Goal: Answer question/provide support

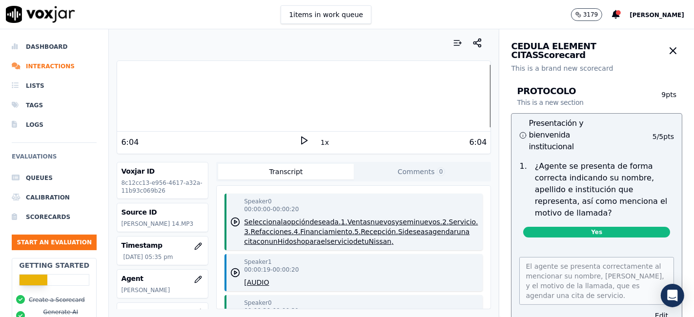
scroll to position [977, 0]
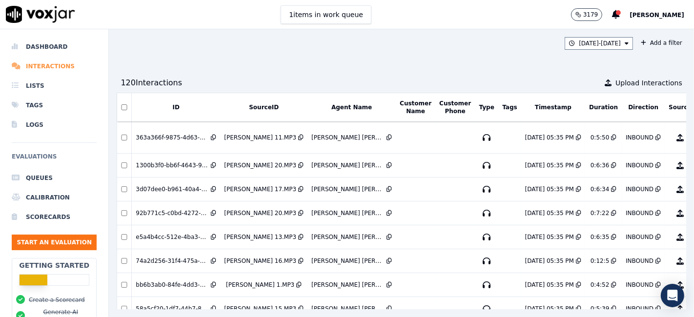
click at [42, 63] on li "Interactions" at bounding box center [54, 67] width 85 height 20
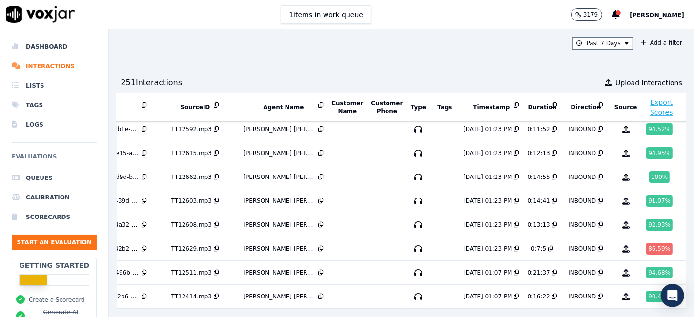
scroll to position [3801, 78]
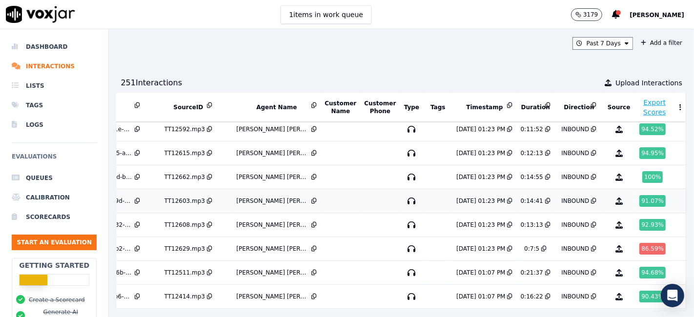
click at [640, 195] on div "91.07 %" at bounding box center [653, 201] width 26 height 12
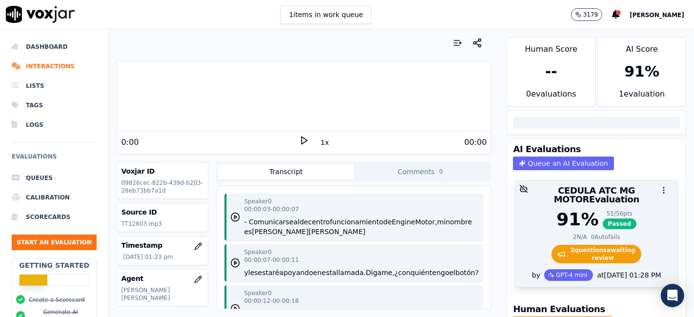
click at [593, 246] on span "2 question s awaiting review" at bounding box center [597, 254] width 90 height 19
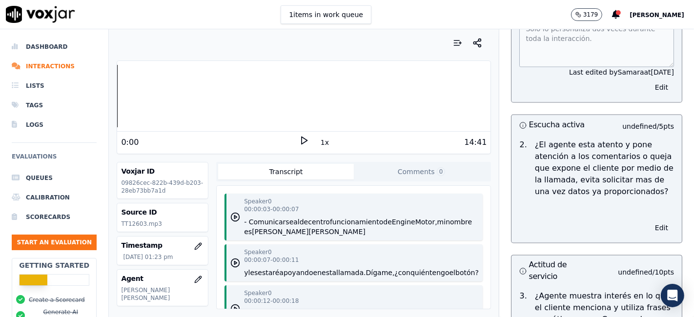
scroll to position [1519, 0]
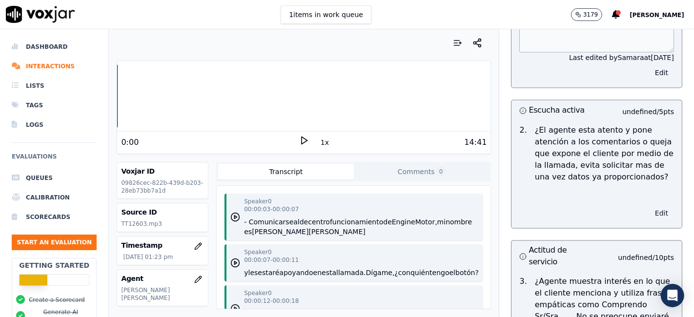
click at [649, 207] on button "Edit" at bounding box center [661, 214] width 25 height 14
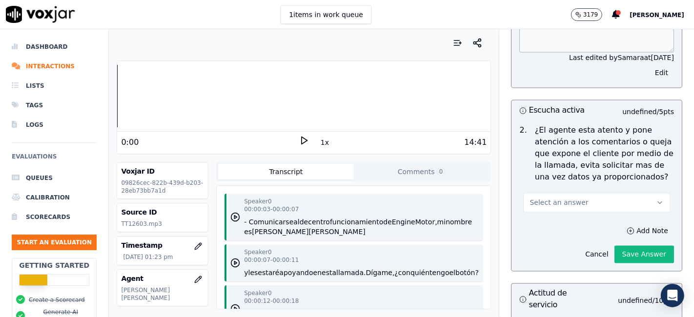
click at [622, 193] on button "Select an answer" at bounding box center [596, 203] width 147 height 20
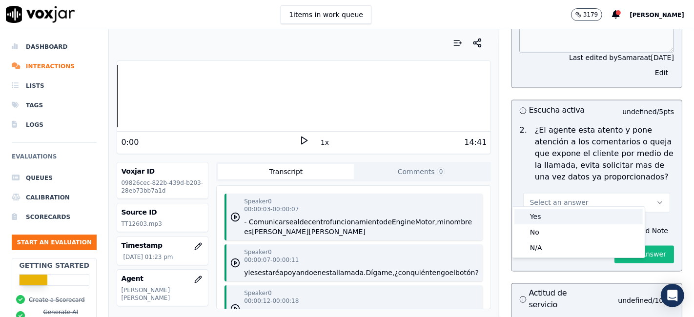
click at [565, 220] on div "Yes" at bounding box center [579, 217] width 128 height 16
click at [565, 217] on div "Yes" at bounding box center [579, 217] width 128 height 16
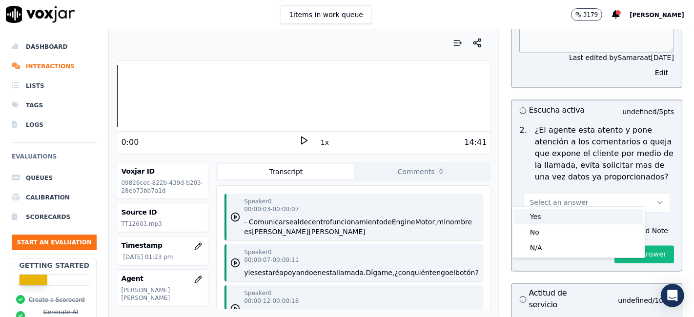
click at [564, 217] on div "Yes" at bounding box center [579, 217] width 128 height 16
click at [562, 215] on div "Yes" at bounding box center [579, 217] width 128 height 16
click at [561, 214] on div "Yes" at bounding box center [579, 217] width 128 height 16
click at [554, 213] on div "Yes" at bounding box center [579, 217] width 128 height 16
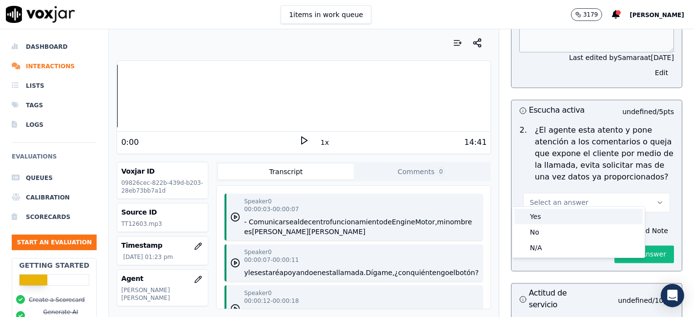
click at [554, 214] on div "Yes" at bounding box center [579, 217] width 128 height 16
click at [547, 230] on div "Yes No N/A" at bounding box center [579, 232] width 132 height 51
click at [549, 228] on div "No" at bounding box center [579, 233] width 128 height 16
click at [548, 230] on div "No" at bounding box center [579, 233] width 128 height 16
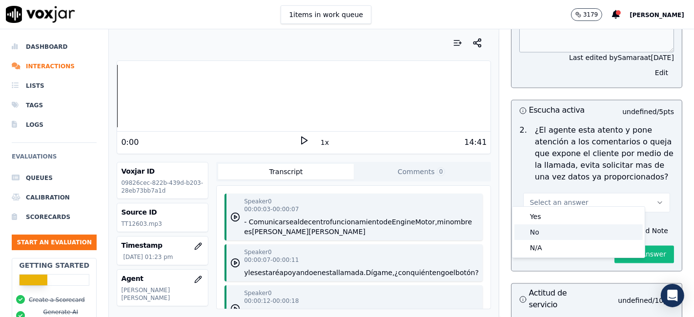
click at [548, 227] on div "No" at bounding box center [579, 233] width 128 height 16
click at [551, 231] on div "No" at bounding box center [579, 233] width 128 height 16
drag, startPoint x: 548, startPoint y: 230, endPoint x: 549, endPoint y: 225, distance: 5.5
click at [548, 237] on div "No" at bounding box center [579, 233] width 128 height 16
click at [549, 225] on div "No" at bounding box center [579, 233] width 128 height 16
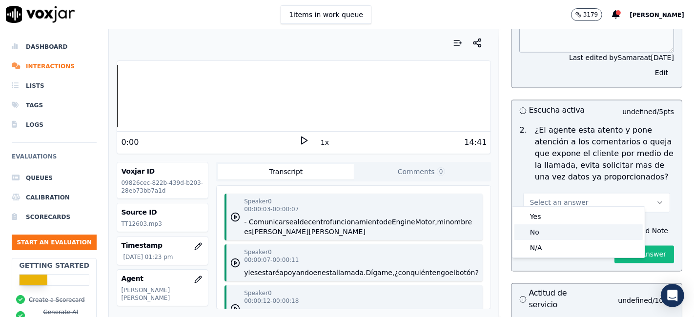
click at [549, 225] on div "No" at bounding box center [579, 233] width 128 height 16
click at [553, 213] on div "Yes" at bounding box center [579, 217] width 128 height 16
click at [558, 211] on div "Yes" at bounding box center [579, 217] width 128 height 16
click at [558, 214] on div "Yes" at bounding box center [579, 217] width 128 height 16
click at [558, 217] on div "Yes" at bounding box center [579, 217] width 128 height 16
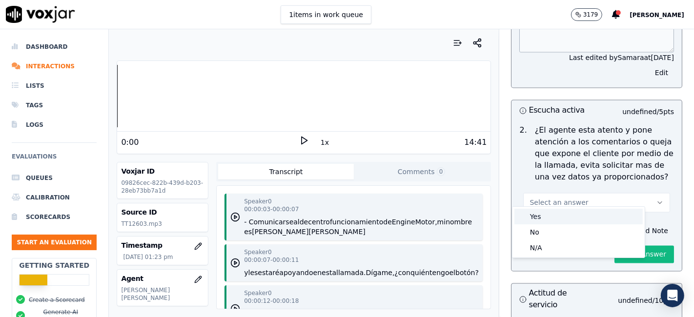
click at [558, 216] on div "Yes" at bounding box center [579, 217] width 128 height 16
click at [558, 214] on div "Yes" at bounding box center [579, 217] width 128 height 16
click at [560, 213] on div "Yes" at bounding box center [579, 217] width 128 height 16
click at [559, 212] on div "Yes" at bounding box center [579, 217] width 128 height 16
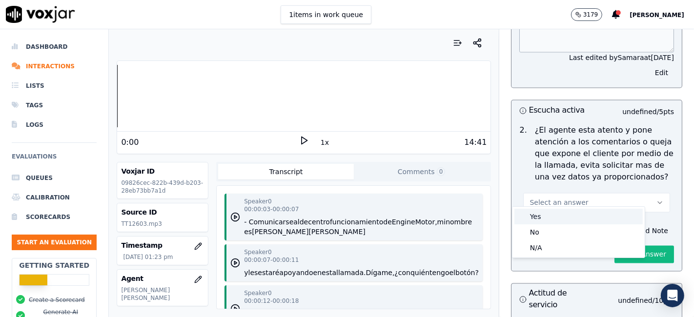
click at [559, 212] on div "Yes" at bounding box center [579, 217] width 128 height 16
click at [558, 210] on div "Yes" at bounding box center [579, 217] width 128 height 16
click at [554, 204] on button "Select an answer" at bounding box center [596, 203] width 147 height 20
click at [558, 217] on div "Add Note Cancel Save Answer" at bounding box center [597, 244] width 170 height 55
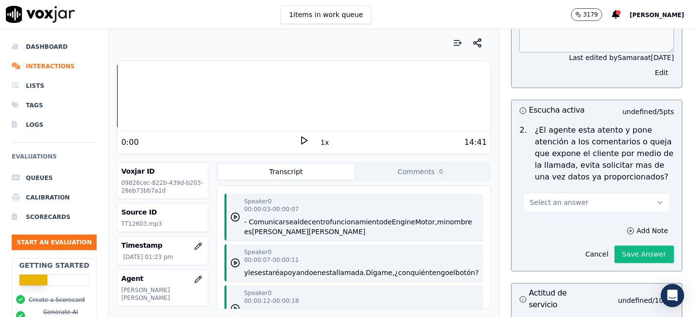
click at [561, 217] on div "Add Note Cancel Save Answer" at bounding box center [597, 244] width 170 height 55
click at [560, 217] on div "Add Note Cancel Save Answer" at bounding box center [597, 244] width 170 height 55
click at [631, 193] on button "Select an answer" at bounding box center [596, 203] width 147 height 20
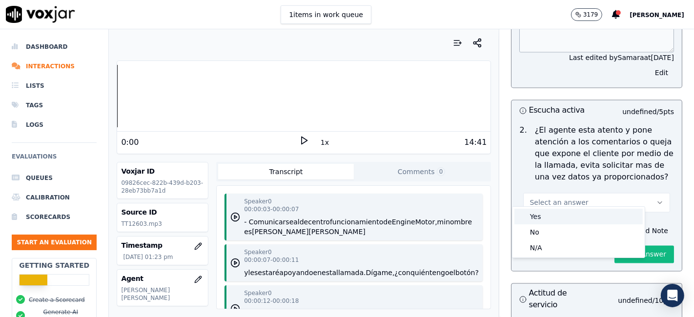
click at [548, 223] on div "Yes" at bounding box center [579, 217] width 128 height 16
click at [551, 221] on div "Yes" at bounding box center [579, 217] width 128 height 16
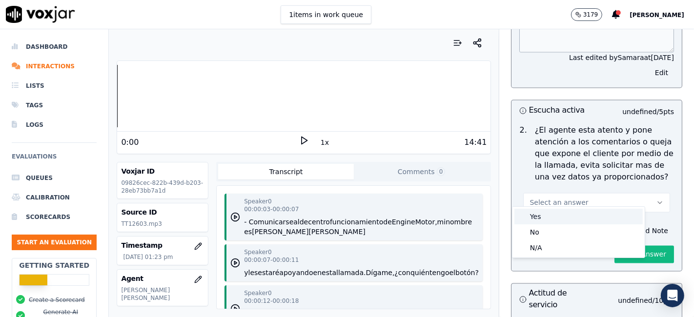
click at [551, 221] on div "Yes" at bounding box center [579, 217] width 128 height 16
click at [552, 221] on div "Yes" at bounding box center [579, 217] width 128 height 16
click at [554, 221] on div "Yes" at bounding box center [579, 217] width 128 height 16
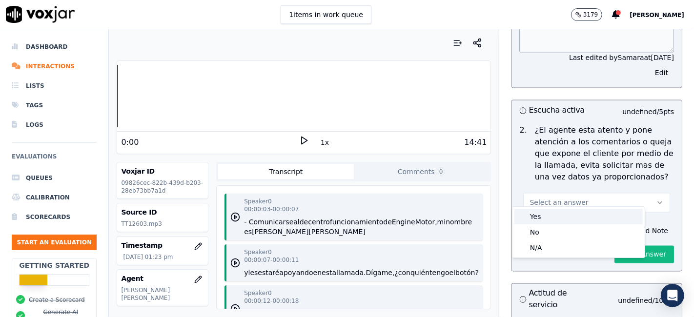
click at [554, 221] on div "Yes" at bounding box center [579, 217] width 128 height 16
click at [557, 221] on div "Yes" at bounding box center [579, 217] width 128 height 16
click at [557, 232] on div "No" at bounding box center [579, 233] width 128 height 16
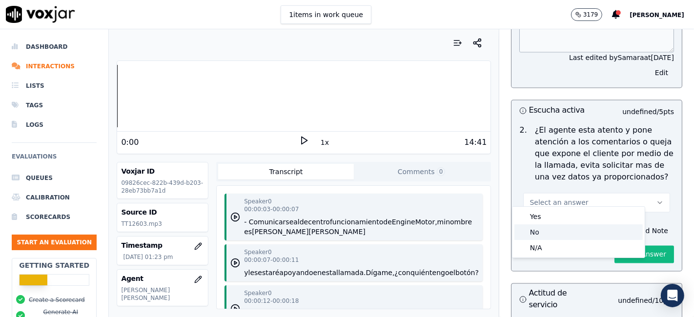
drag, startPoint x: 557, startPoint y: 232, endPoint x: 551, endPoint y: 249, distance: 17.8
click at [557, 234] on div "No" at bounding box center [579, 233] width 128 height 16
click at [552, 249] on div "N/A" at bounding box center [579, 248] width 128 height 16
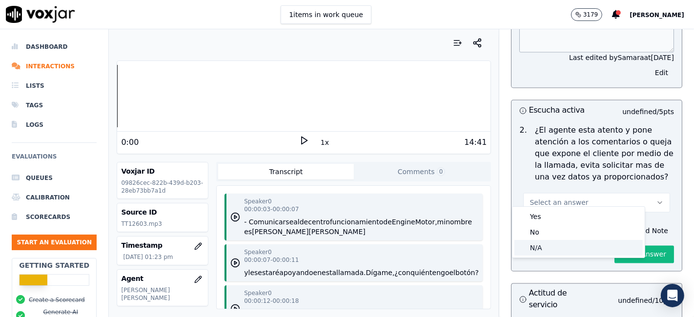
click at [552, 249] on div "N/A" at bounding box center [579, 248] width 128 height 16
click at [552, 245] on div "N/A" at bounding box center [579, 248] width 128 height 16
drag, startPoint x: 551, startPoint y: 242, endPoint x: 549, endPoint y: 234, distance: 8.1
click at [551, 239] on div "Yes No N/A" at bounding box center [579, 232] width 132 height 51
click at [549, 233] on div "No" at bounding box center [579, 233] width 128 height 16
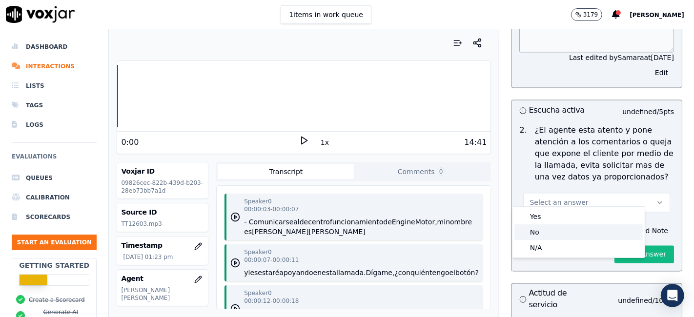
click at [548, 233] on div "No" at bounding box center [579, 233] width 128 height 16
click at [549, 233] on div "No" at bounding box center [579, 233] width 128 height 16
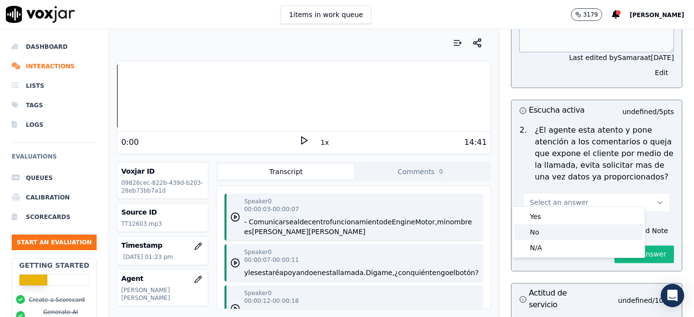
click at [552, 230] on div "No" at bounding box center [579, 233] width 128 height 16
drag, startPoint x: 559, startPoint y: 231, endPoint x: 558, endPoint y: 224, distance: 7.4
click at [558, 219] on div "Yes" at bounding box center [579, 217] width 128 height 16
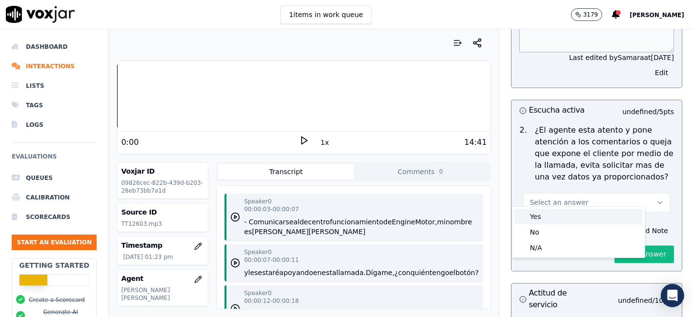
click at [558, 219] on div "Yes" at bounding box center [579, 217] width 128 height 16
click at [559, 220] on div "Yes" at bounding box center [579, 217] width 128 height 16
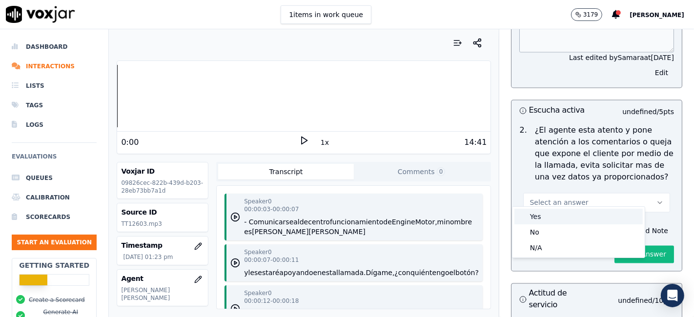
click at [559, 220] on div "Yes" at bounding box center [579, 217] width 128 height 16
click at [564, 237] on div "No" at bounding box center [579, 233] width 128 height 16
click at [562, 233] on div "No" at bounding box center [579, 233] width 128 height 16
click at [563, 233] on div "No" at bounding box center [579, 233] width 128 height 16
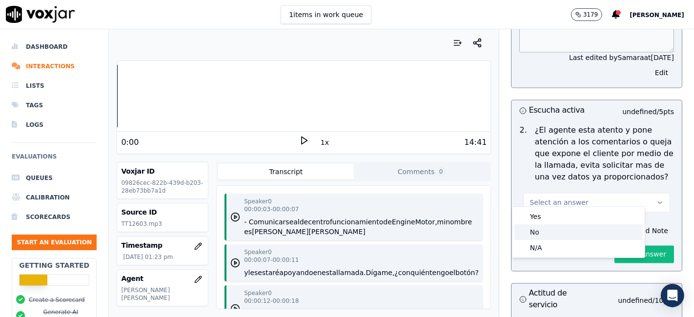
click at [563, 236] on div "No" at bounding box center [579, 233] width 128 height 16
click at [564, 238] on div "No" at bounding box center [579, 233] width 128 height 16
click at [564, 237] on div "No" at bounding box center [579, 233] width 128 height 16
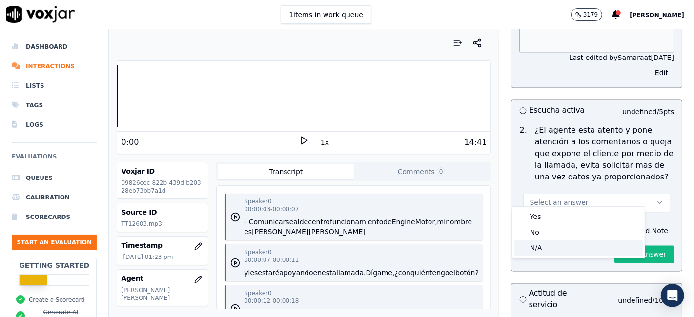
click at [566, 239] on div "Yes No N/A" at bounding box center [579, 232] width 132 height 51
drag, startPoint x: 566, startPoint y: 239, endPoint x: 565, endPoint y: 234, distance: 4.9
click at [566, 236] on div "No" at bounding box center [579, 233] width 128 height 16
click at [565, 234] on div "No" at bounding box center [579, 233] width 128 height 16
click at [565, 232] on div "No" at bounding box center [579, 233] width 128 height 16
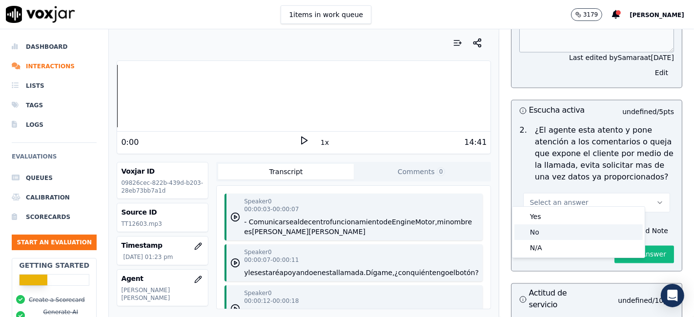
drag, startPoint x: 565, startPoint y: 232, endPoint x: 559, endPoint y: 231, distance: 5.9
click at [565, 231] on div "No" at bounding box center [579, 233] width 128 height 16
click at [560, 230] on div "No" at bounding box center [579, 233] width 128 height 16
click at [561, 225] on div "No" at bounding box center [579, 233] width 128 height 16
drag, startPoint x: 577, startPoint y: 221, endPoint x: 556, endPoint y: 214, distance: 21.9
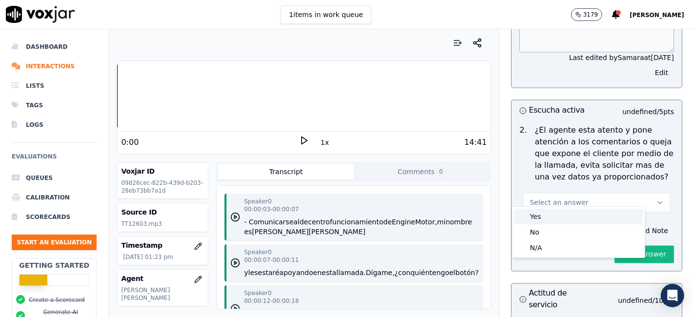
click at [577, 221] on div "Yes" at bounding box center [579, 217] width 128 height 16
click at [555, 214] on div "Yes" at bounding box center [579, 217] width 128 height 16
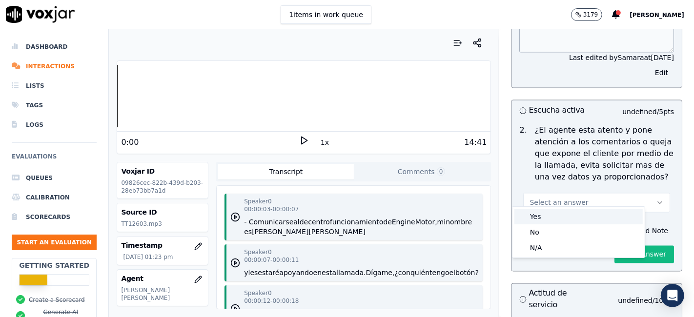
click at [545, 236] on div "No" at bounding box center [579, 233] width 128 height 16
drag, startPoint x: 544, startPoint y: 235, endPoint x: 538, endPoint y: 248, distance: 13.8
click at [543, 235] on div "No" at bounding box center [579, 233] width 128 height 16
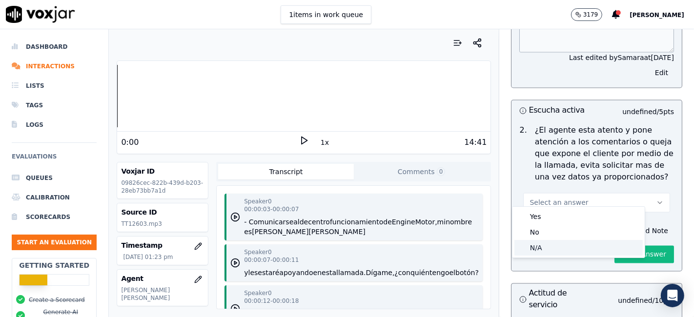
click at [542, 247] on div "N/A" at bounding box center [579, 248] width 128 height 16
click at [541, 247] on div "N/A" at bounding box center [579, 248] width 128 height 16
click at [542, 247] on div "N/A" at bounding box center [579, 248] width 128 height 16
click at [541, 246] on div "N/A" at bounding box center [579, 248] width 128 height 16
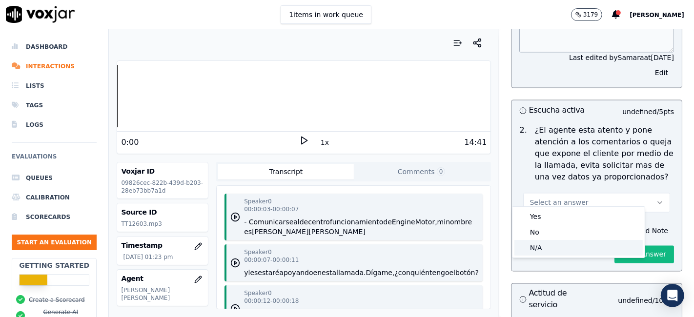
drag, startPoint x: 541, startPoint y: 246, endPoint x: 547, endPoint y: 218, distance: 28.5
click at [541, 245] on div "N/A" at bounding box center [579, 248] width 128 height 16
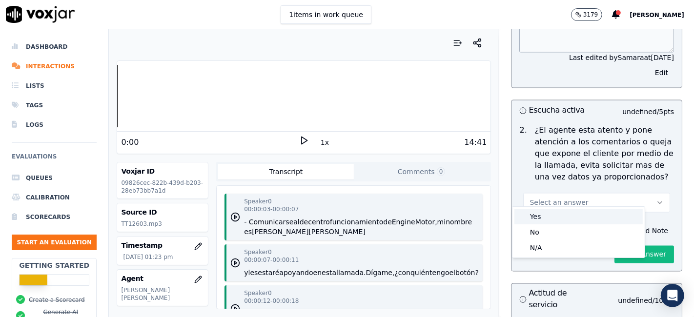
click at [547, 218] on div "Yes" at bounding box center [579, 217] width 128 height 16
click at [640, 191] on div "Select an answer" at bounding box center [596, 201] width 147 height 21
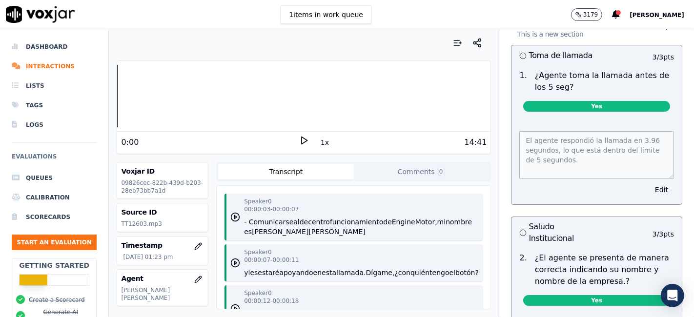
scroll to position [0, 0]
